Goal: Find specific page/section: Find specific page/section

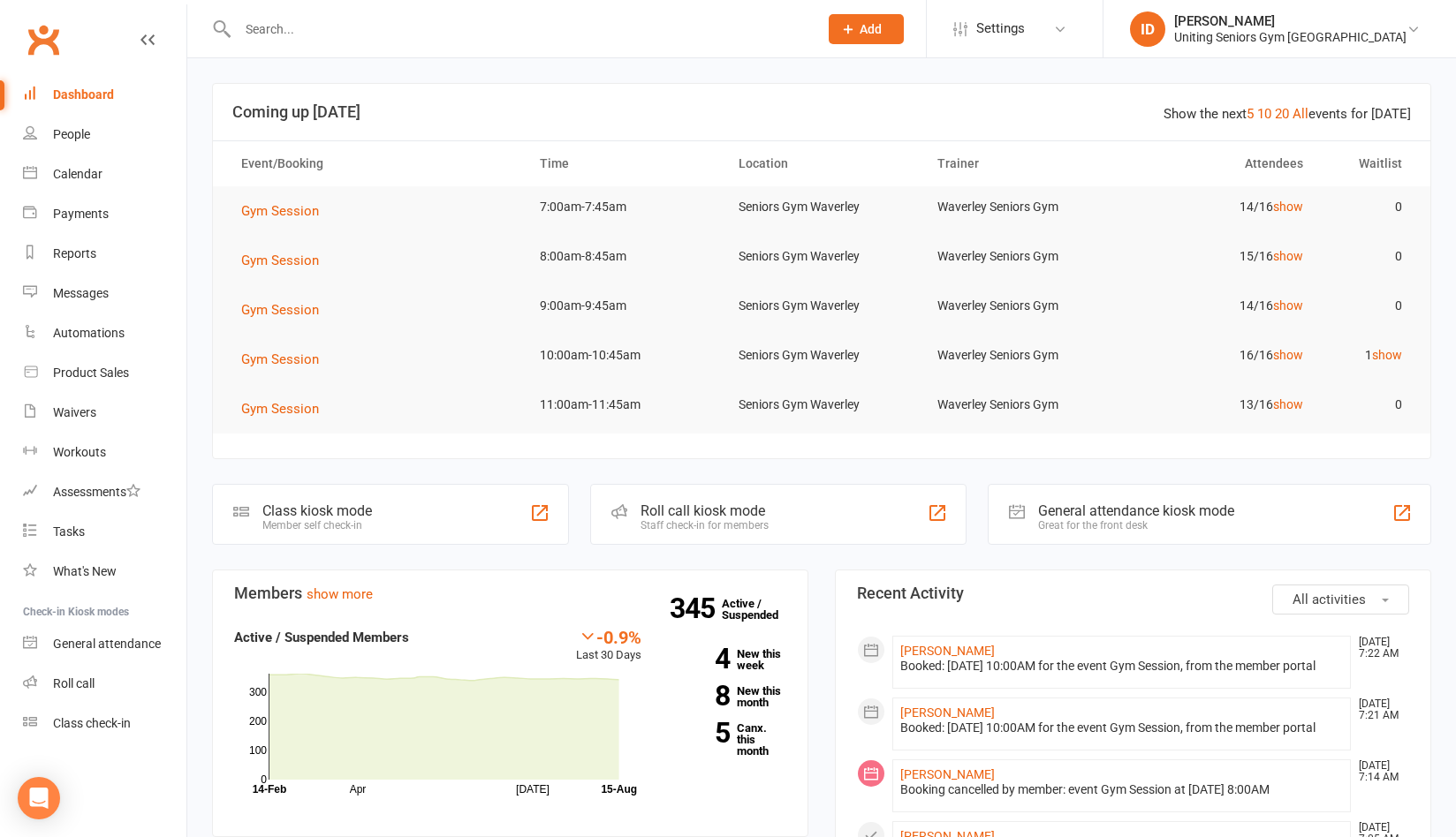
click at [64, 43] on link "Clubworx" at bounding box center [43, 39] width 44 height 44
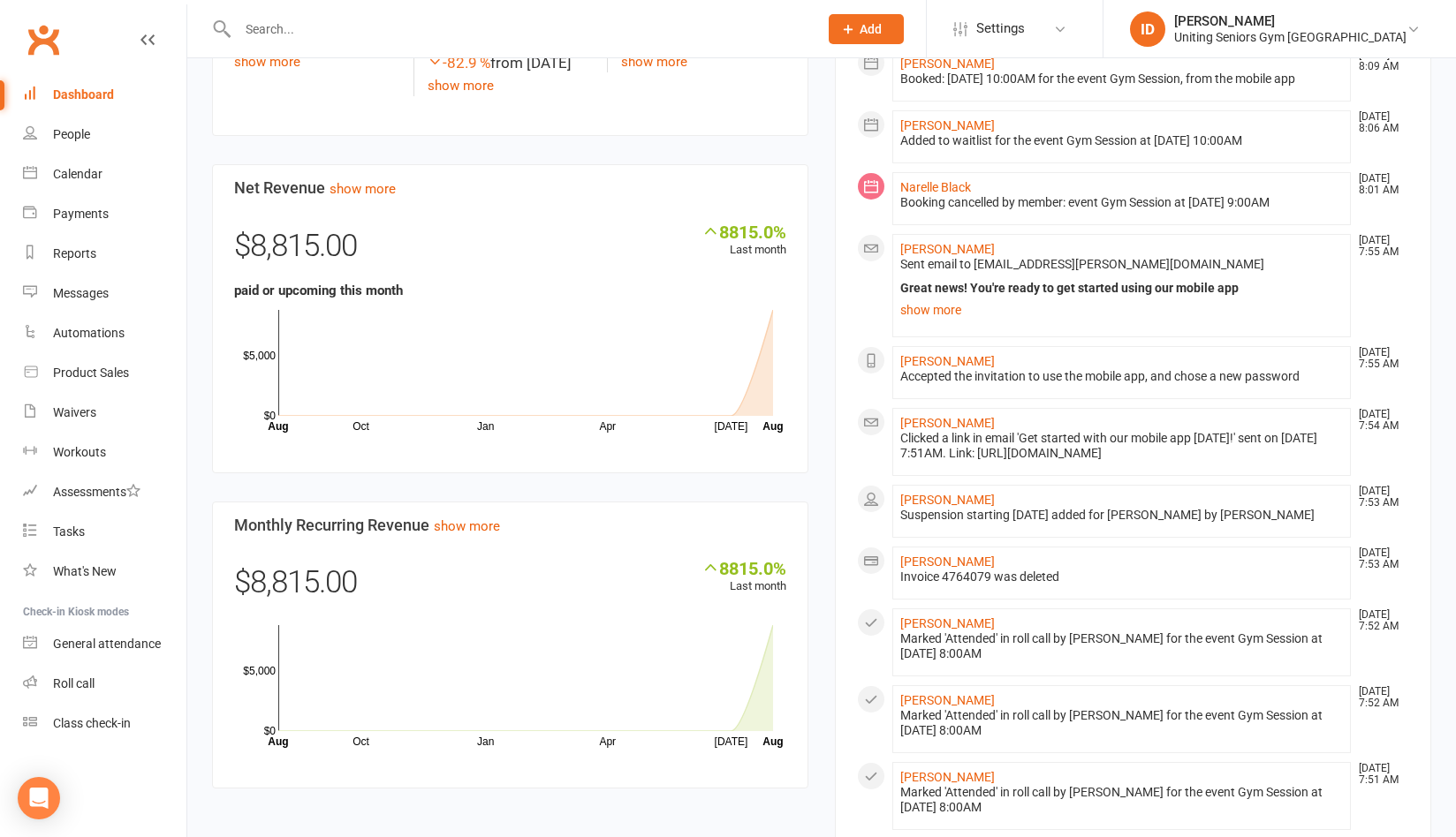
scroll to position [1148, 0]
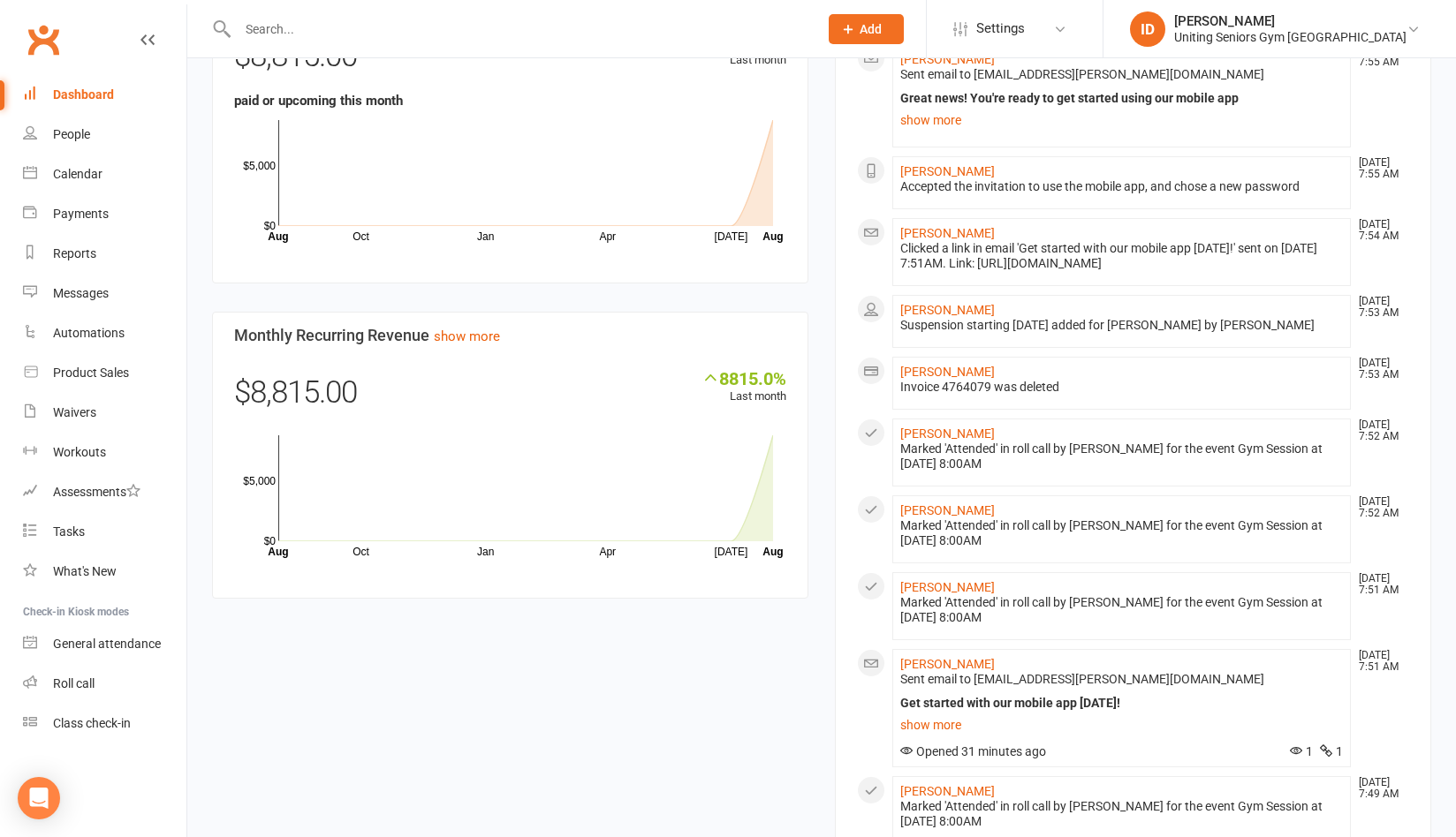
click at [484, 19] on input "text" at bounding box center [519, 30] width 574 height 25
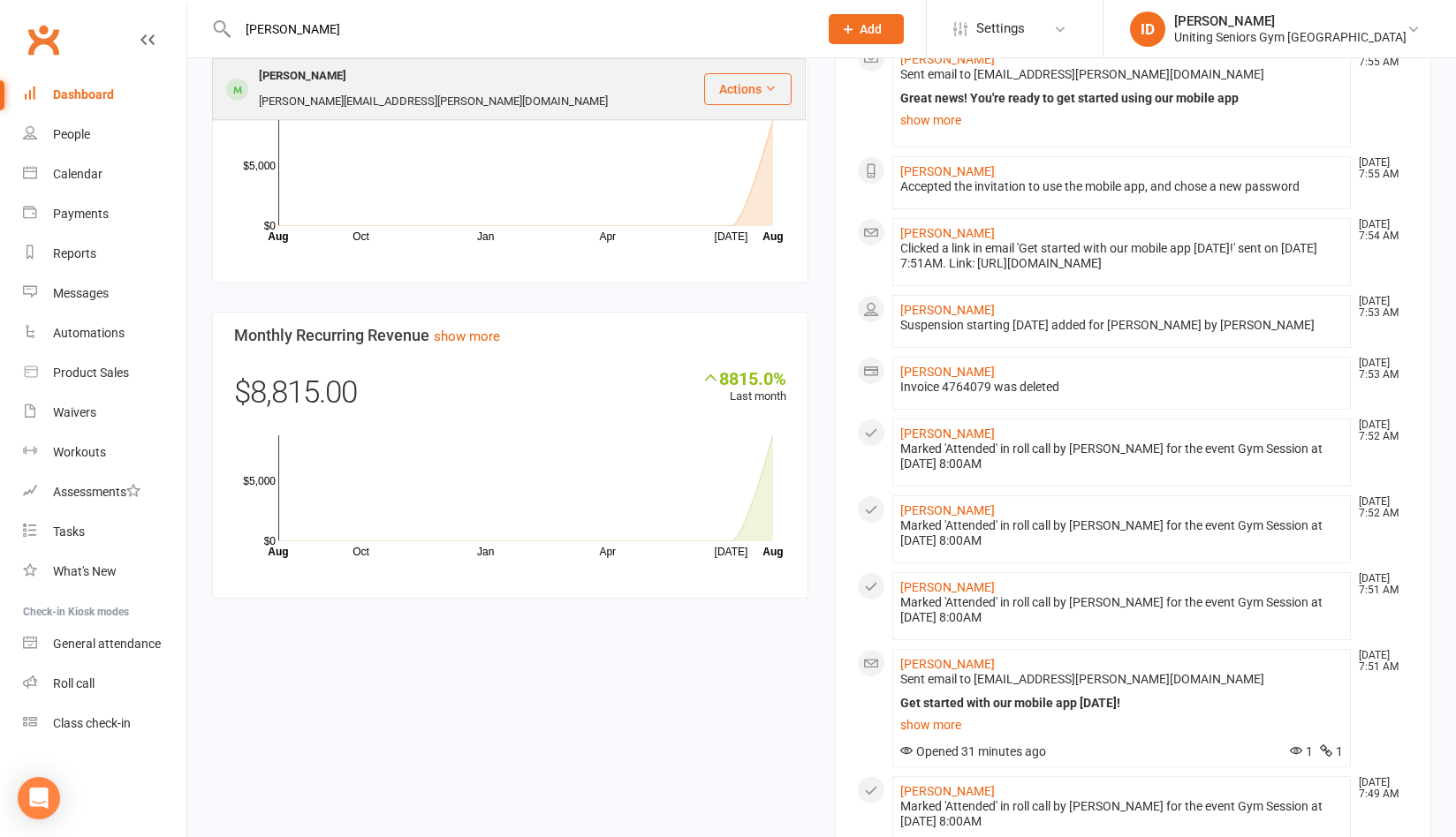
type input "[PERSON_NAME]"
click at [441, 89] on div "ivan.kaplan@gmail.com" at bounding box center [433, 101] width 359 height 26
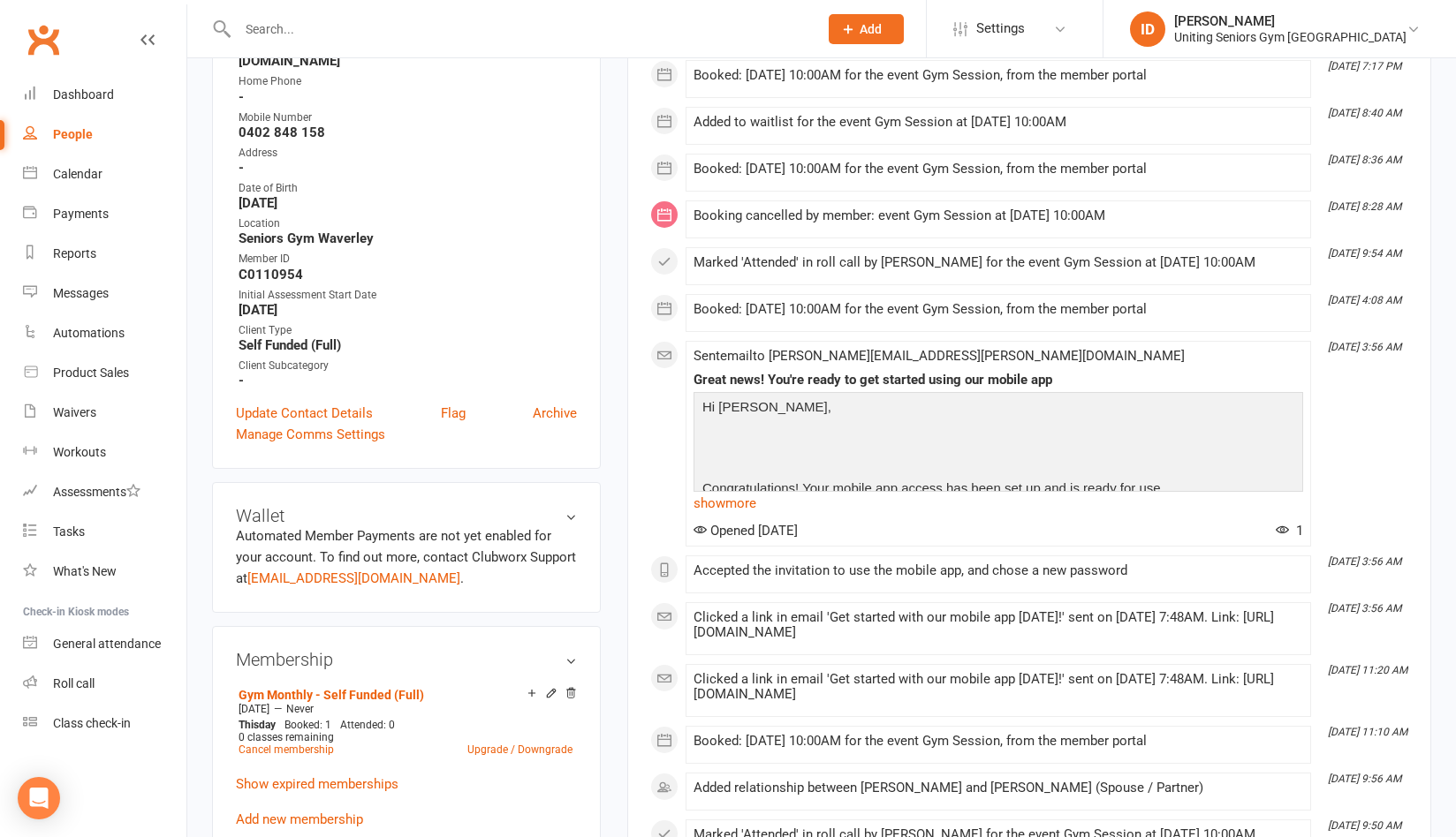
scroll to position [354, 0]
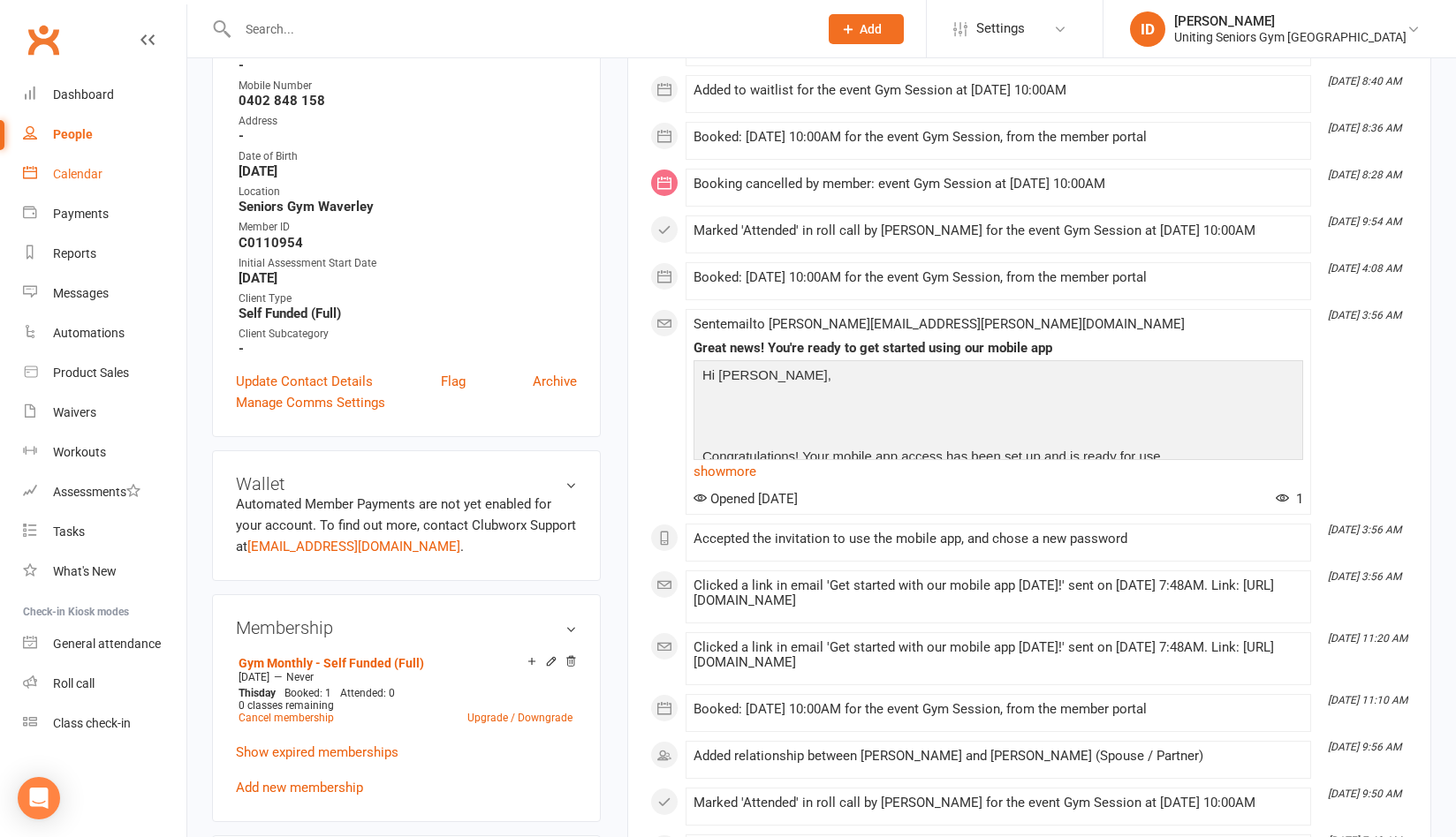
click at [79, 180] on div "Calendar" at bounding box center [77, 174] width 50 height 14
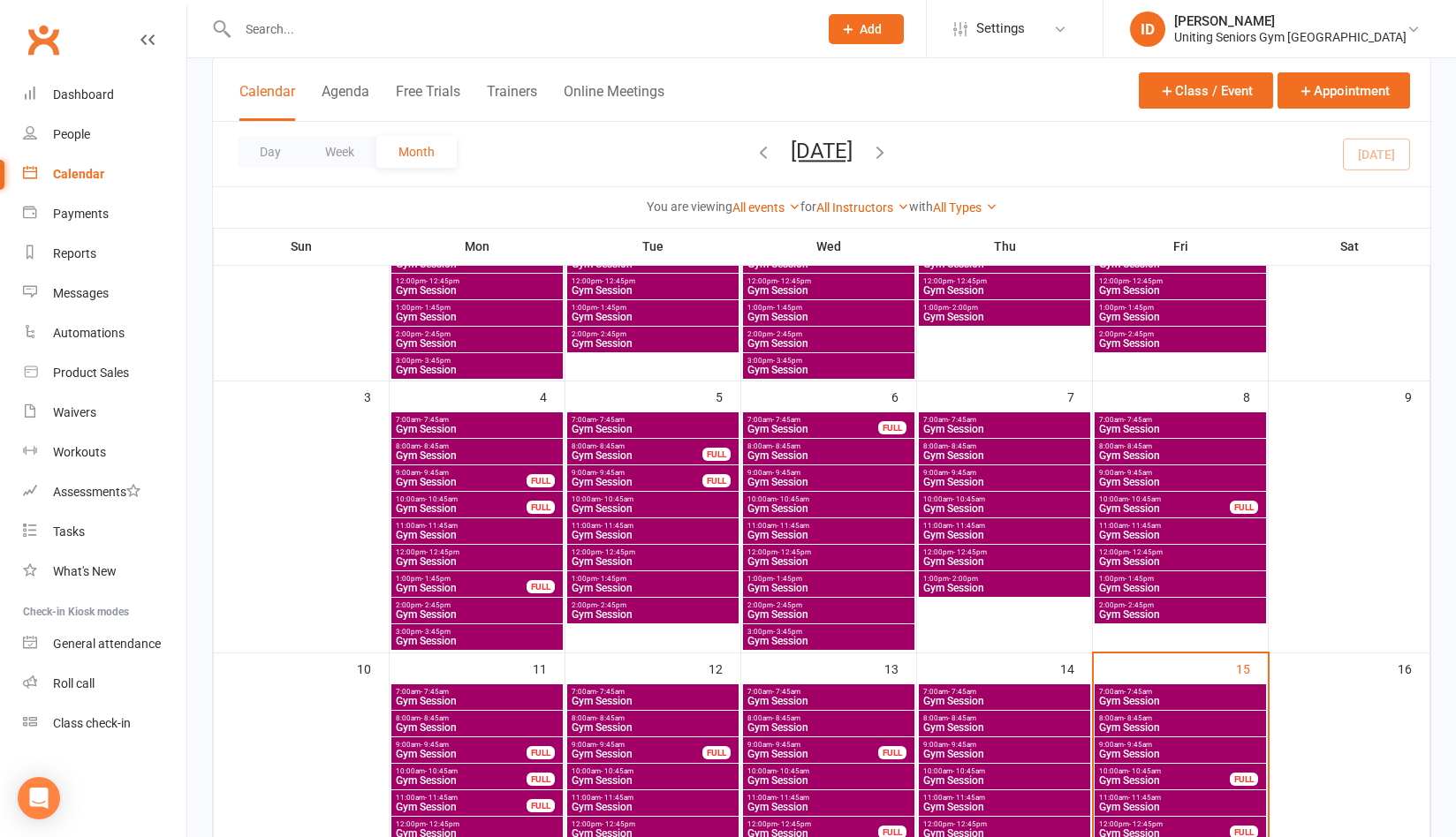
scroll to position [441, 0]
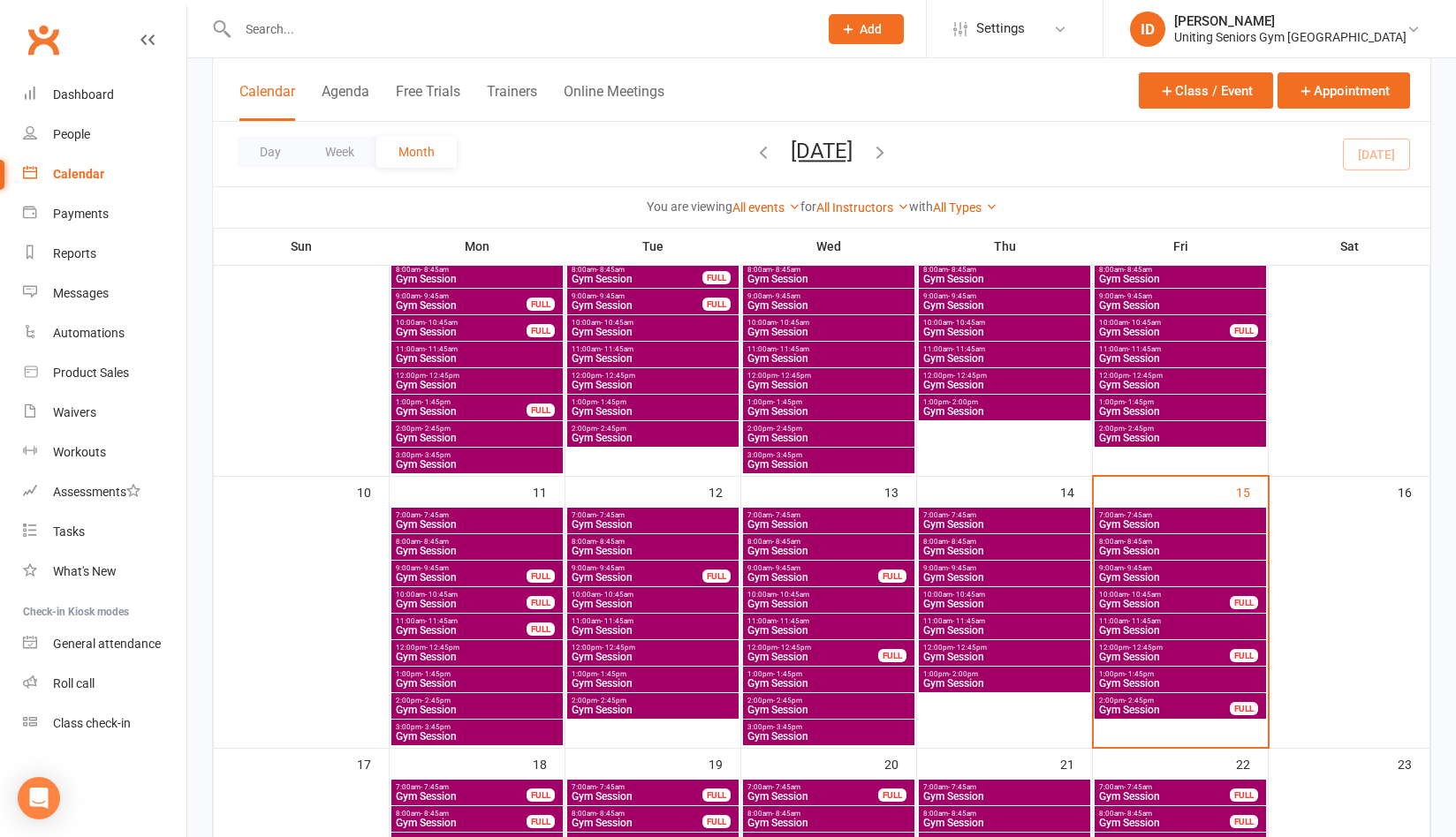
click at [1178, 602] on span "Gym Session" at bounding box center [1164, 603] width 133 height 11
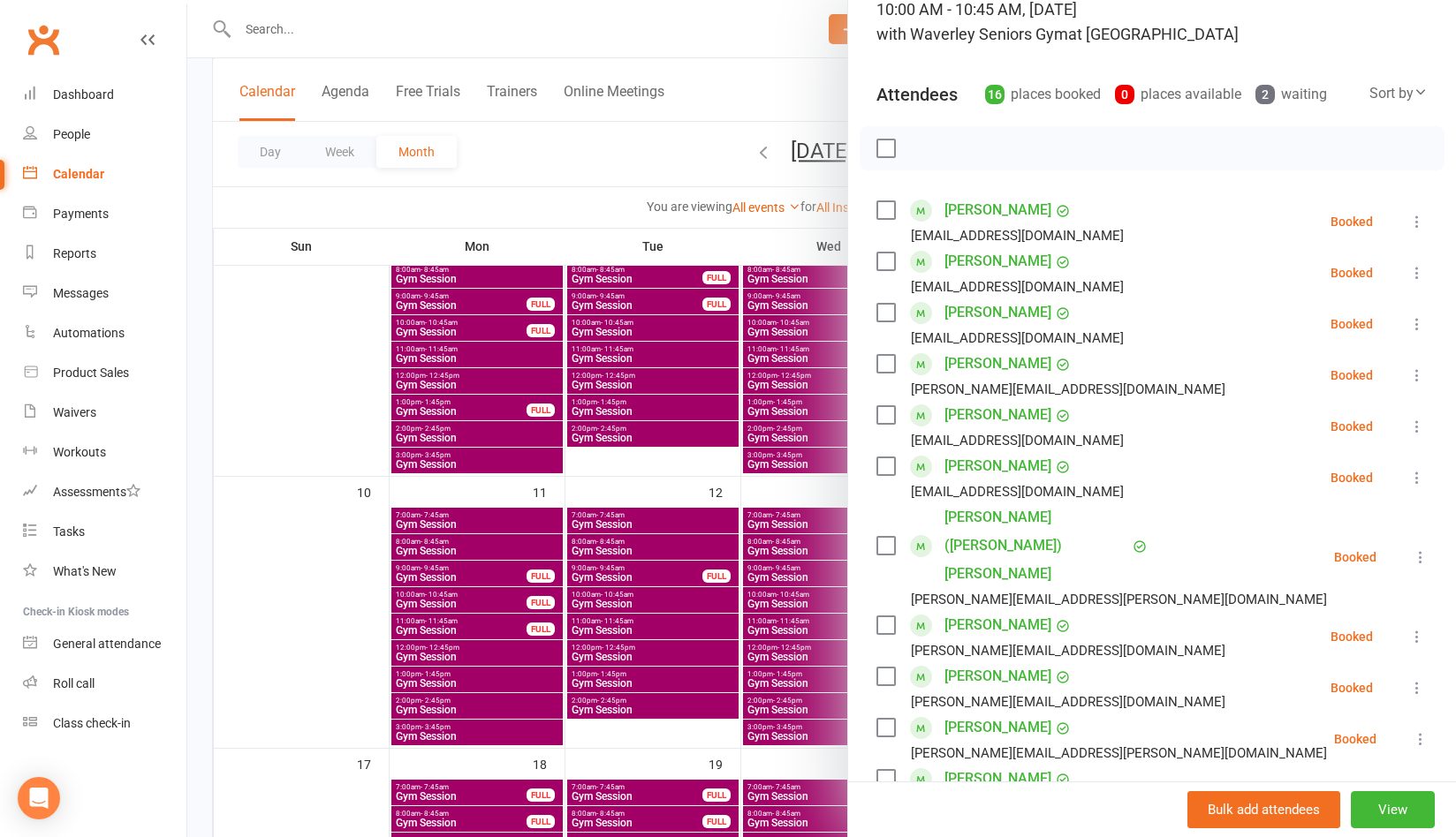
scroll to position [265, 0]
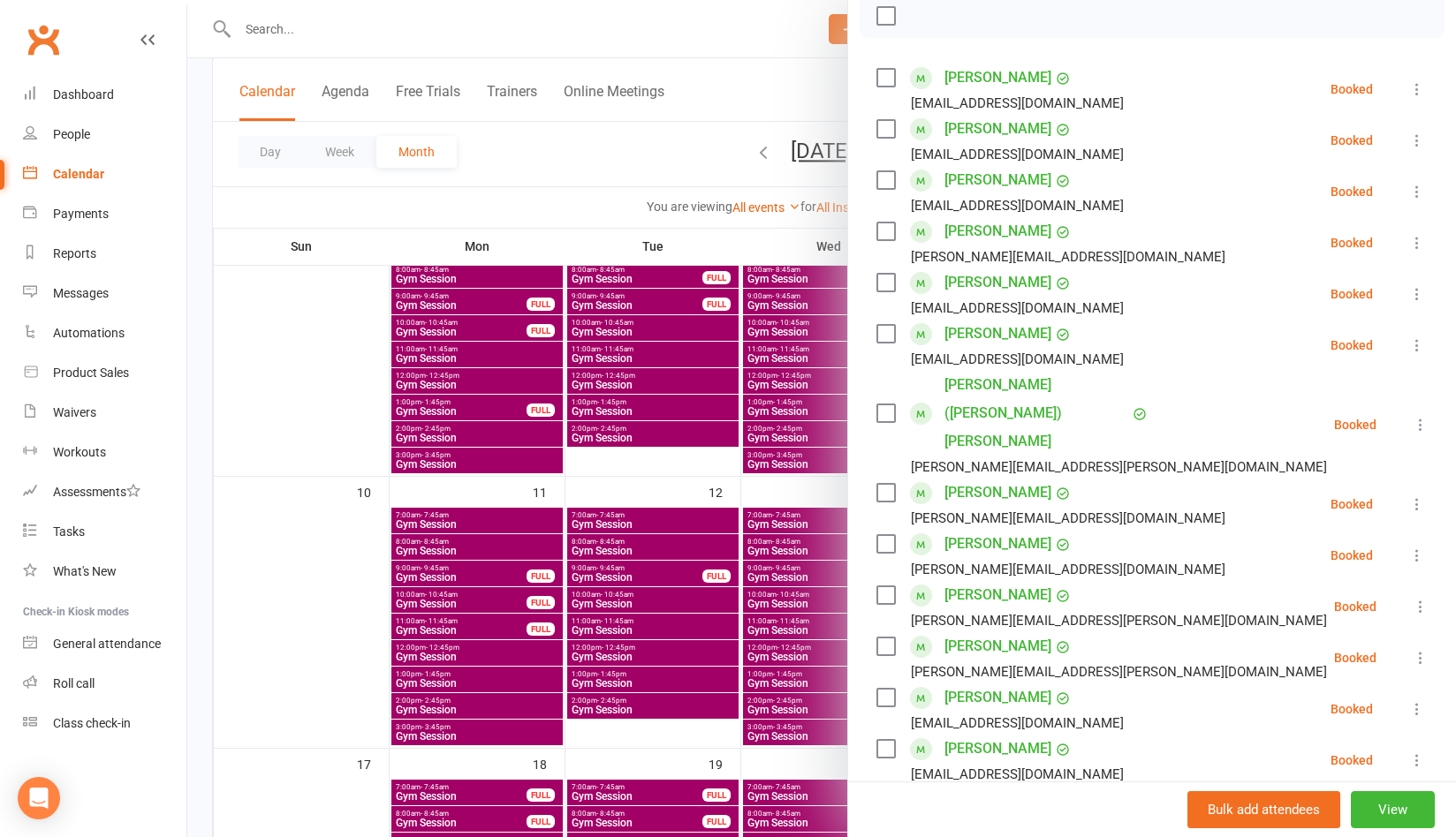
click at [688, 165] on div at bounding box center [821, 418] width 1269 height 837
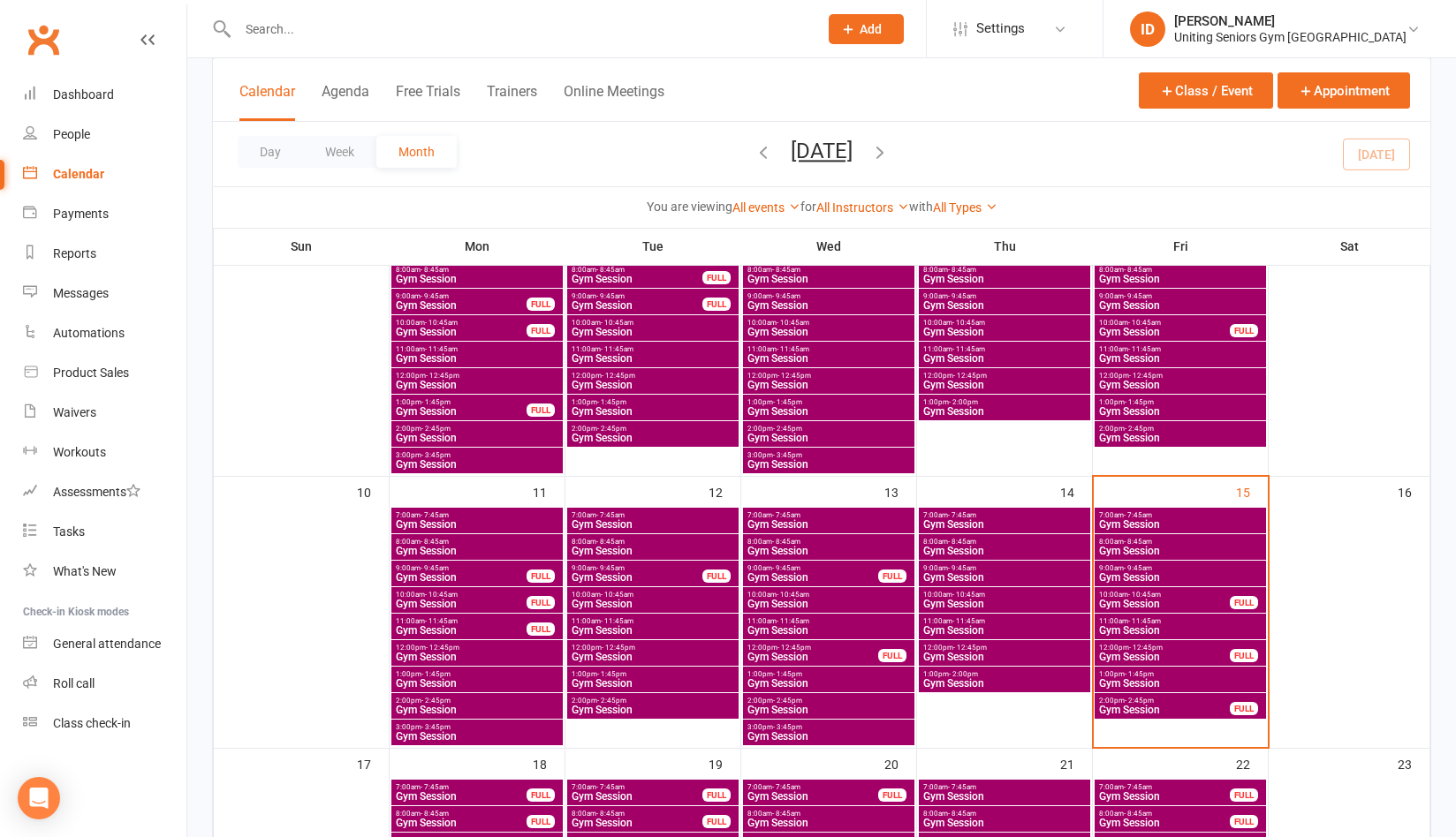
click at [1146, 591] on span "- 10:45am" at bounding box center [1144, 594] width 33 height 8
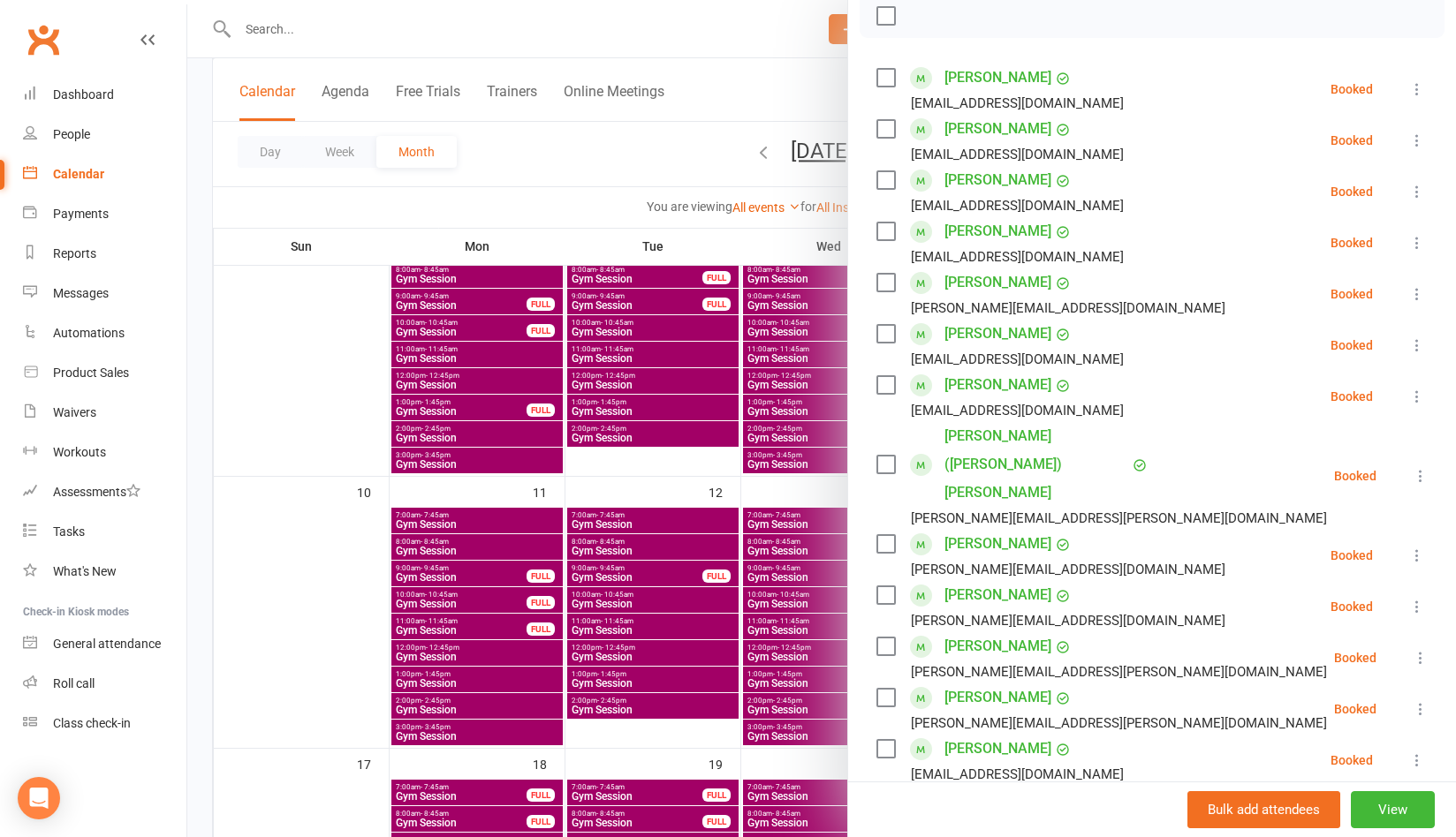
click at [1330, 15] on div at bounding box center [1152, 16] width 585 height 44
